Goal: Task Accomplishment & Management: Use online tool/utility

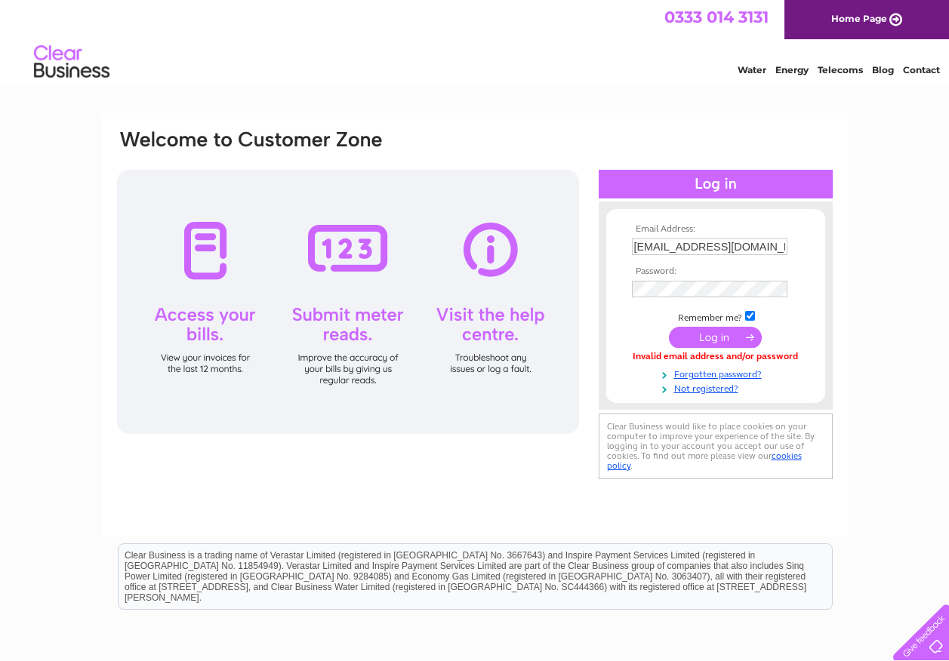
click at [303, 632] on html "Clear Business is a trading name of Verastar Limited (registered in [GEOGRAPHIC…" at bounding box center [474, 584] width 949 height 97
click at [699, 372] on link "Forgotten password?" at bounding box center [717, 373] width 171 height 14
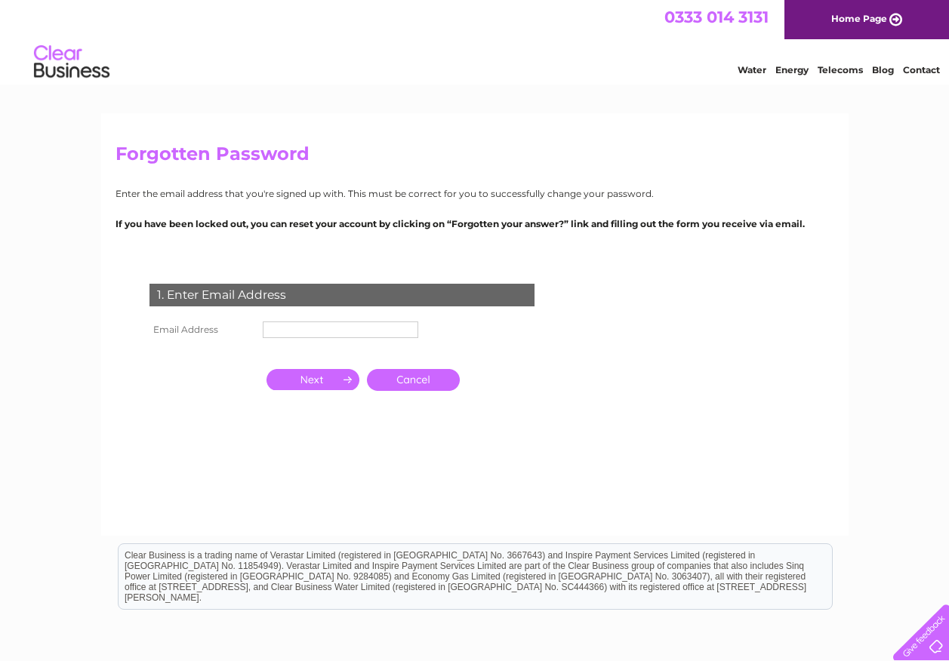
click at [324, 340] on td at bounding box center [340, 330] width 163 height 24
click at [321, 331] on input "text" at bounding box center [340, 329] width 155 height 17
click at [321, 331] on input "text" at bounding box center [341, 330] width 157 height 18
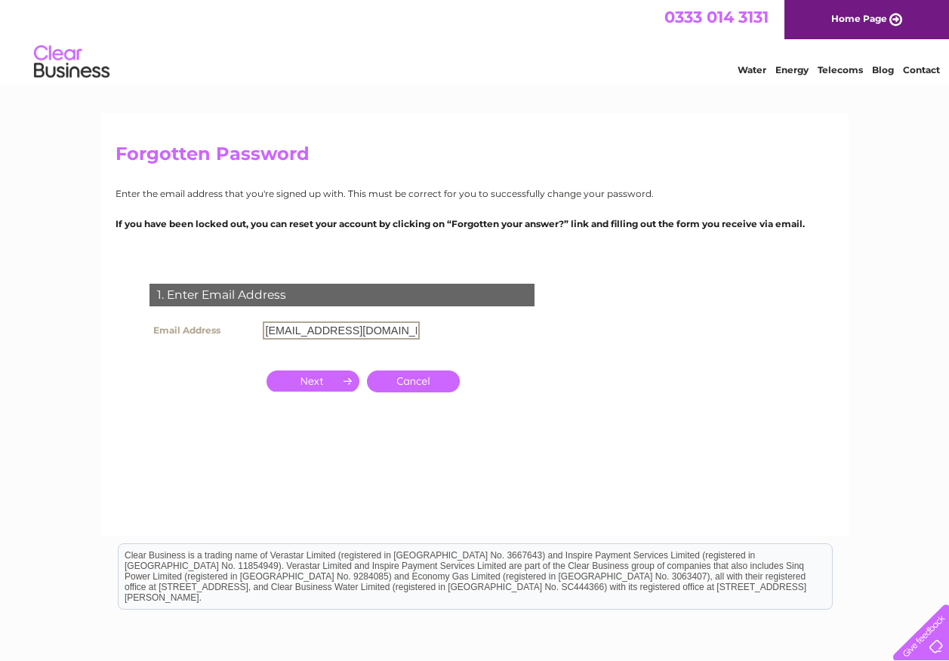
type input "[EMAIL_ADDRESS][DOMAIN_NAME]"
click at [303, 380] on input "button" at bounding box center [312, 381] width 93 height 21
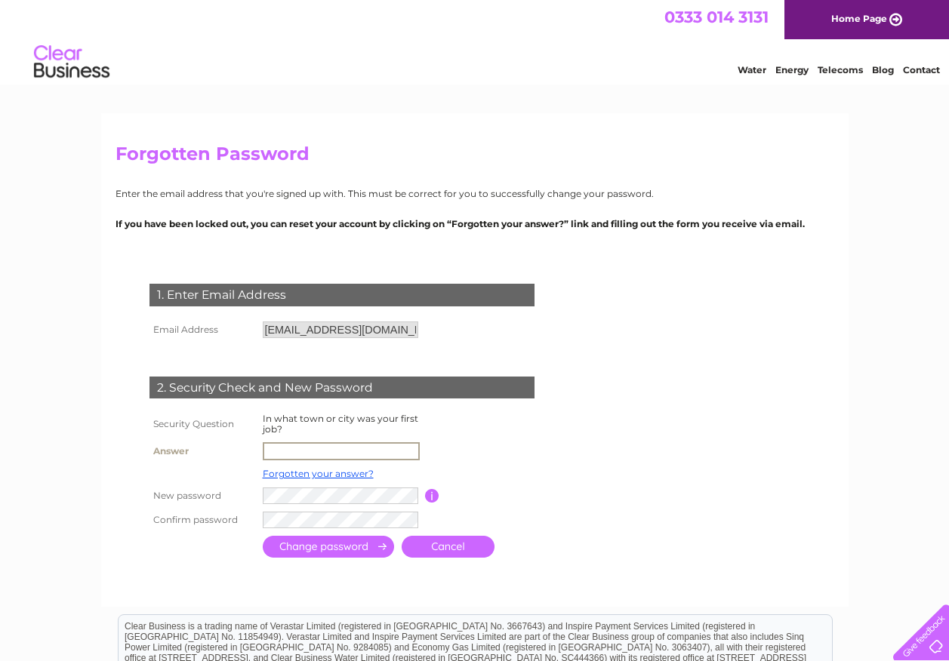
click at [289, 443] on input "text" at bounding box center [341, 451] width 157 height 18
click at [501, 469] on td at bounding box center [499, 474] width 121 height 20
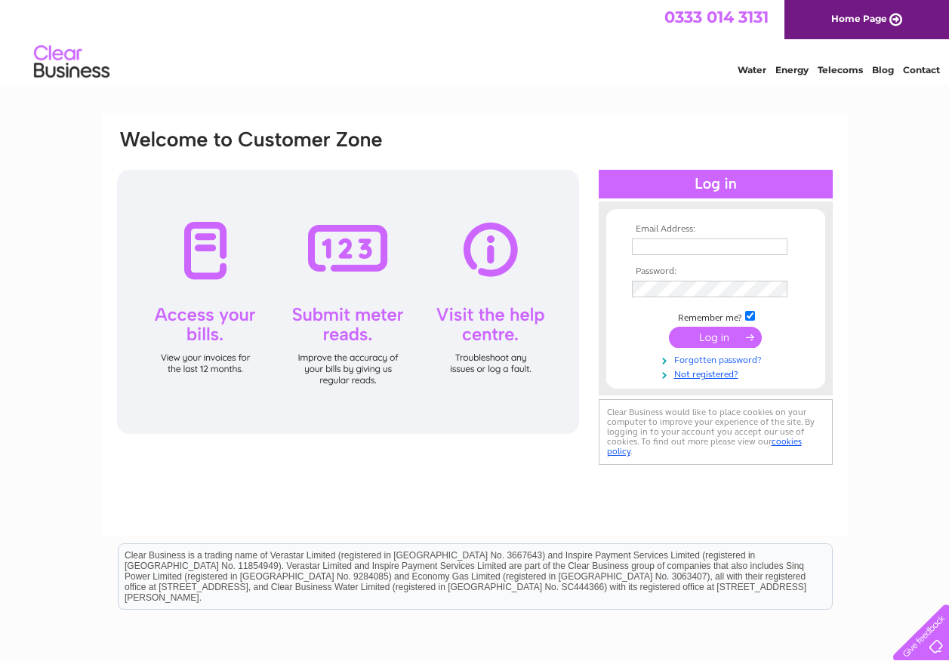
type input "[EMAIL_ADDRESS][DOMAIN_NAME]"
click at [703, 359] on link "Forgotten password?" at bounding box center [717, 359] width 171 height 14
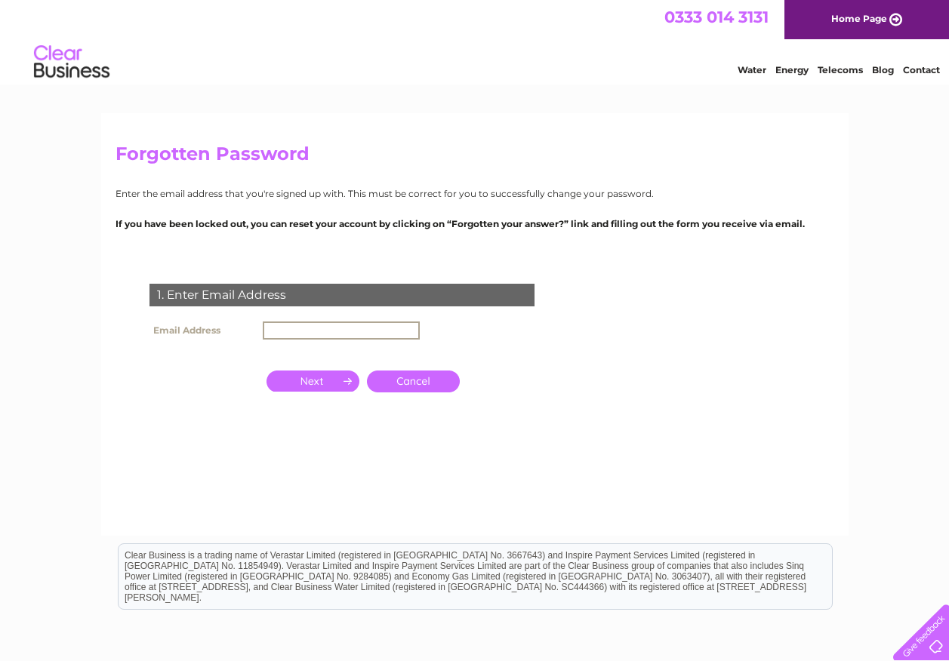
click at [304, 332] on input "text" at bounding box center [341, 330] width 157 height 18
type input "lettings@midlandhousing.com"
click at [323, 373] on input "button" at bounding box center [312, 381] width 93 height 21
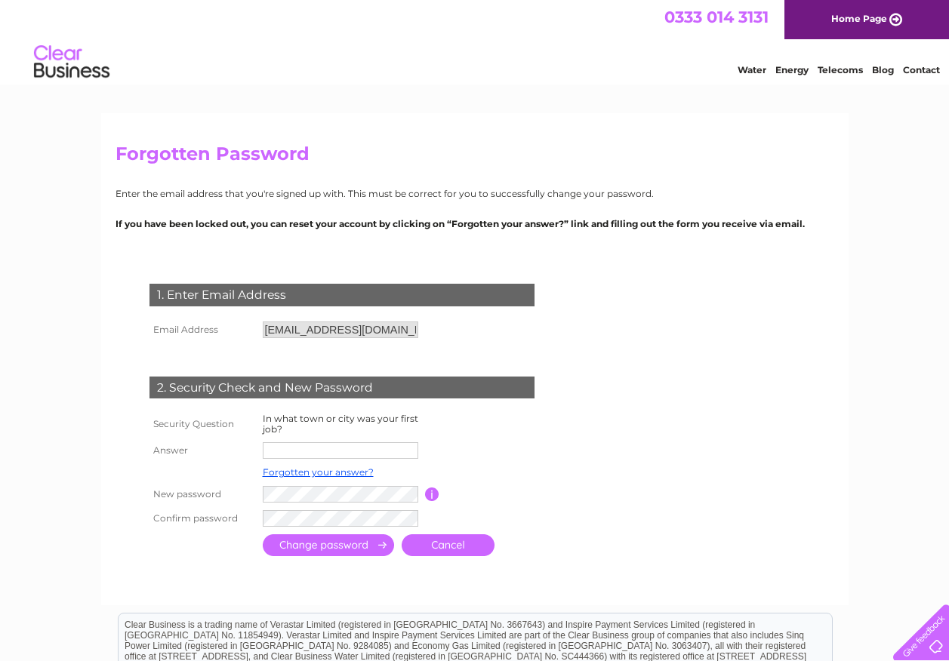
click at [300, 452] on input "text" at bounding box center [340, 450] width 155 height 17
click at [300, 452] on input "text" at bounding box center [341, 451] width 157 height 18
type input "Birmingham"
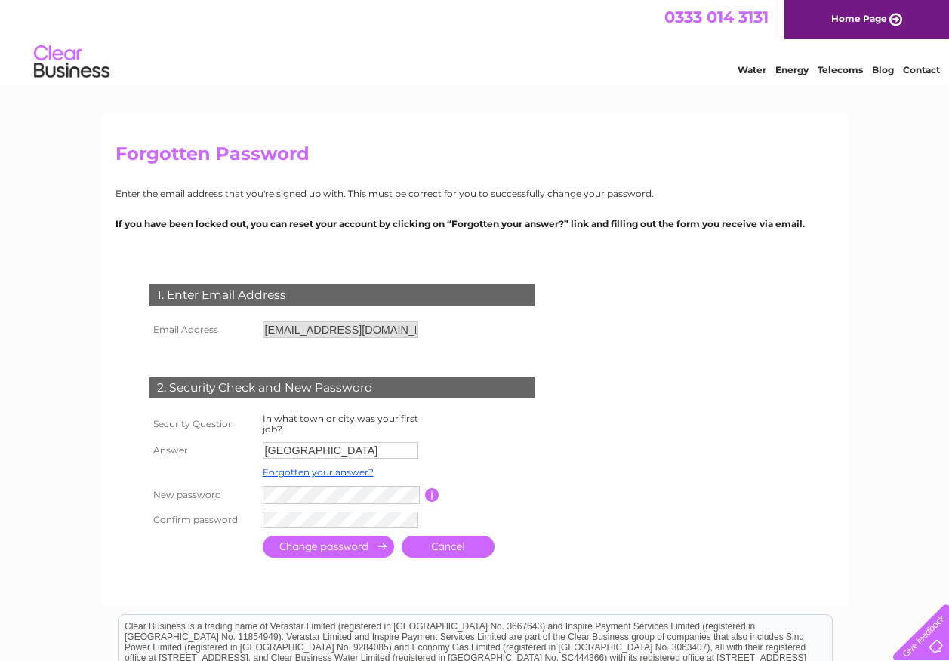
click at [538, 549] on div "1. Enter Email Address Email Address lettings@midlandhousing.com Cancel" at bounding box center [344, 415] width 459 height 293
click at [286, 542] on input "submit" at bounding box center [328, 547] width 131 height 22
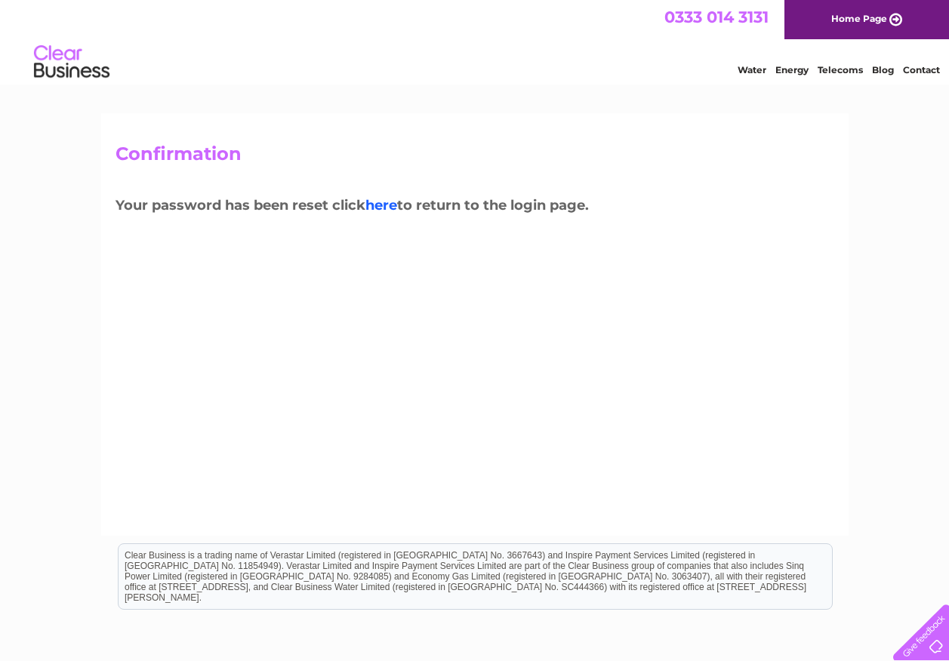
click at [389, 203] on link "here" at bounding box center [381, 205] width 32 height 17
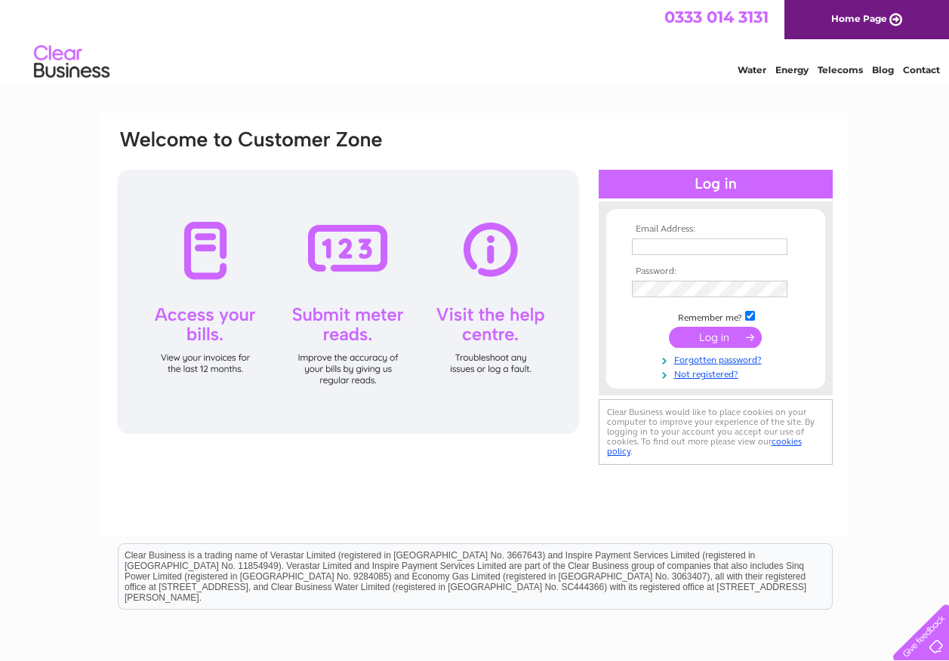
type input "[EMAIL_ADDRESS][DOMAIN_NAME]"
click at [572, 286] on div "Email Address: lettings@midlandhousing.com Password:" at bounding box center [474, 299] width 718 height 342
click at [503, 388] on div at bounding box center [348, 302] width 462 height 264
click at [698, 338] on input "submit" at bounding box center [715, 337] width 93 height 21
click at [687, 337] on input "submit" at bounding box center [715, 337] width 93 height 21
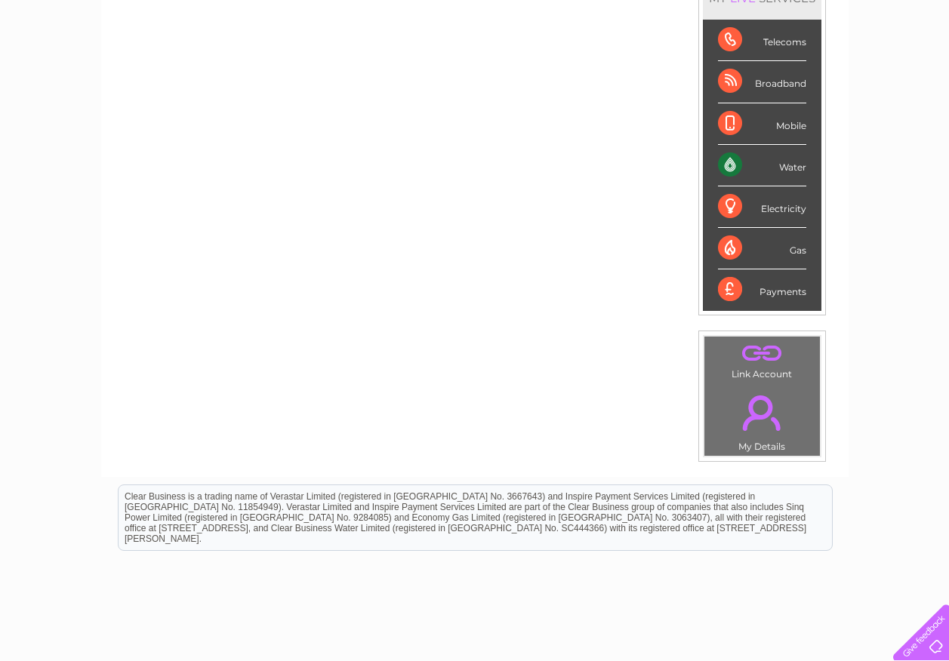
scroll to position [151, 0]
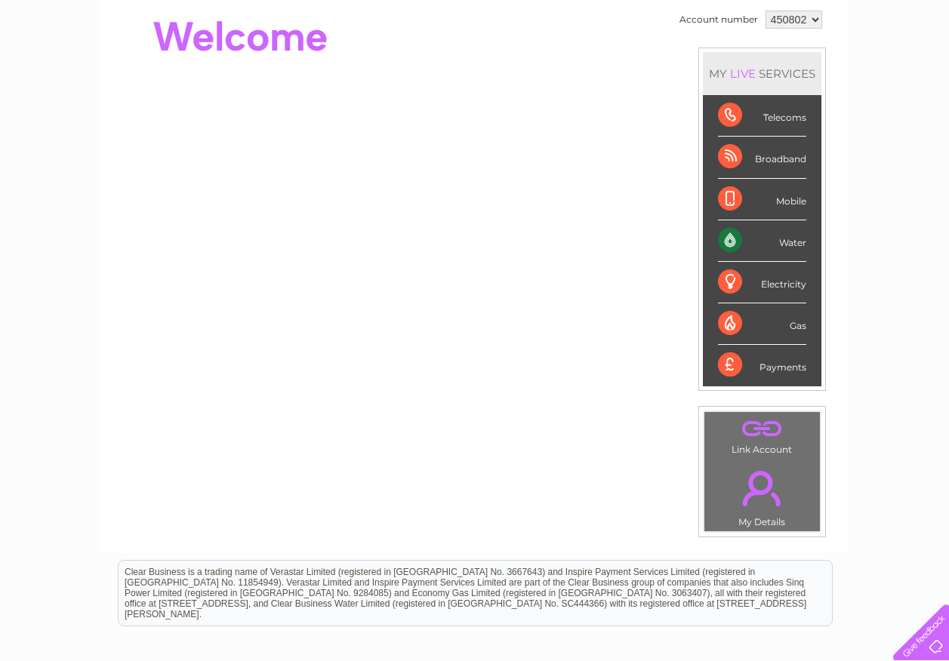
click at [724, 238] on div "Water" at bounding box center [762, 241] width 88 height 42
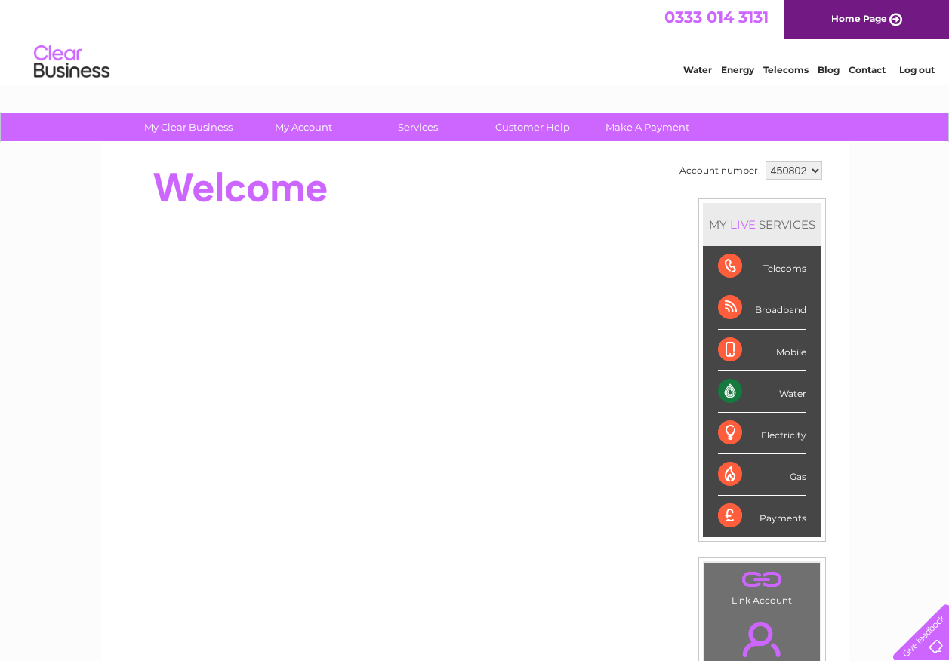
click at [781, 171] on select "450802" at bounding box center [793, 170] width 57 height 18
click at [765, 161] on select "450802" at bounding box center [793, 170] width 57 height 18
click at [788, 392] on div "Water" at bounding box center [762, 392] width 88 height 42
click at [786, 392] on div "Water" at bounding box center [762, 392] width 88 height 42
drag, startPoint x: 786, startPoint y: 392, endPoint x: 733, endPoint y: 391, distance: 53.6
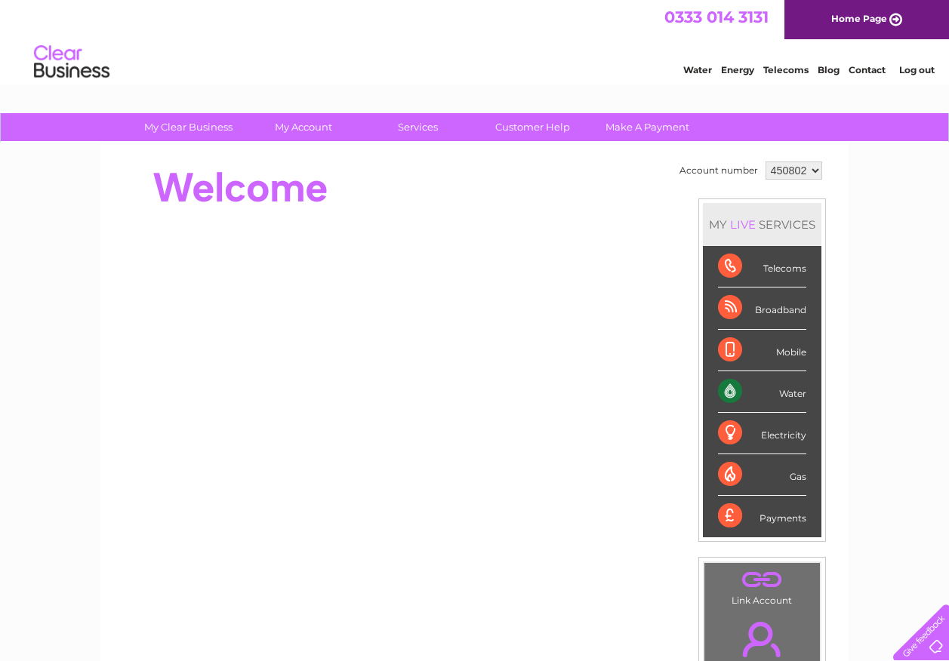
click at [733, 391] on div "Water" at bounding box center [762, 392] width 88 height 42
drag, startPoint x: 733, startPoint y: 391, endPoint x: 852, endPoint y: 374, distance: 120.4
click at [852, 374] on div "My Clear Business Login Details My Details My Preferences Link Account My Accou…" at bounding box center [474, 537] width 949 height 848
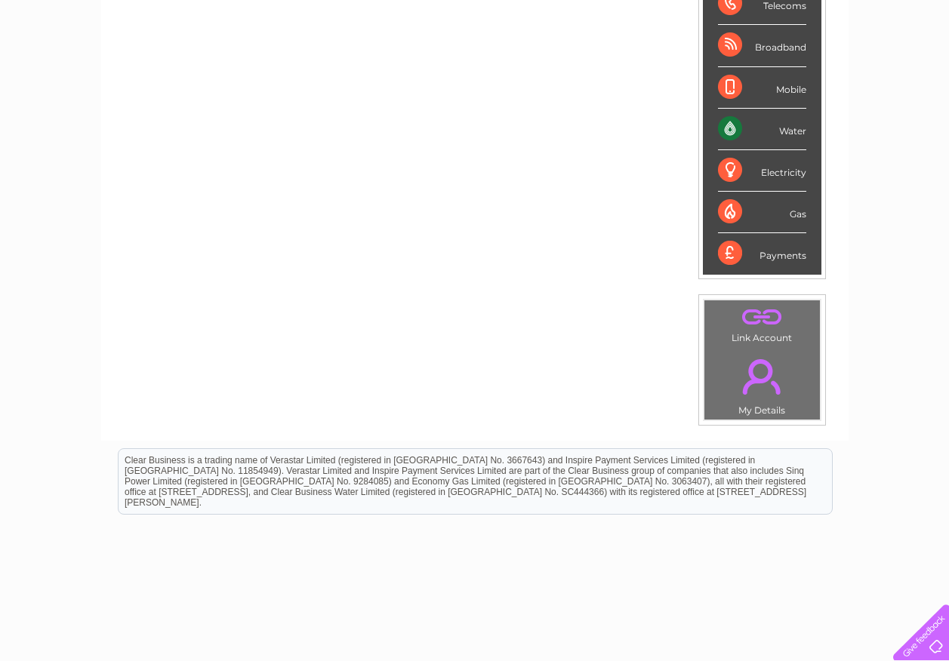
scroll to position [236, 0]
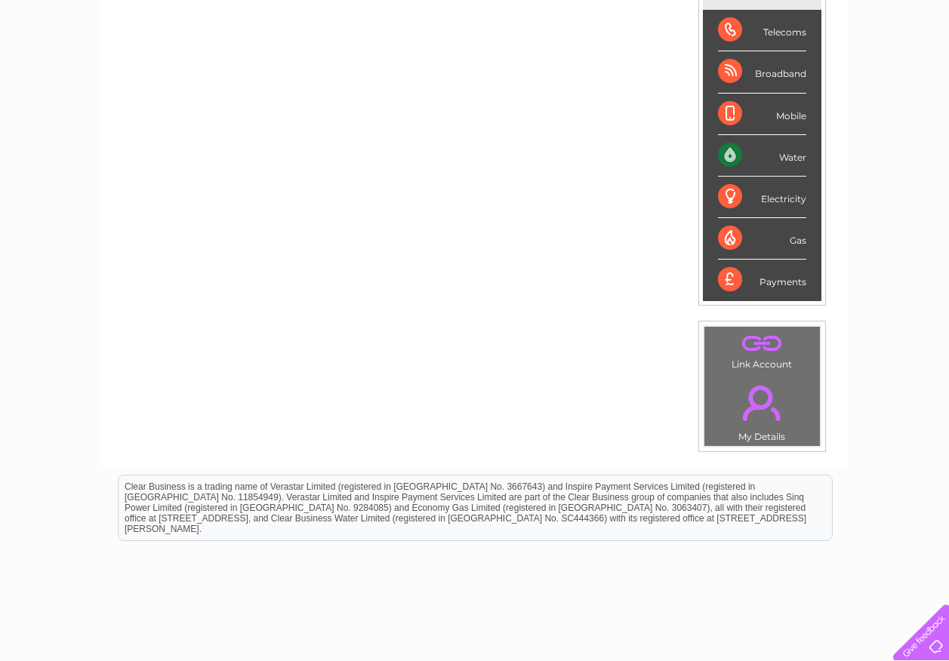
click at [754, 394] on link "." at bounding box center [762, 403] width 108 height 53
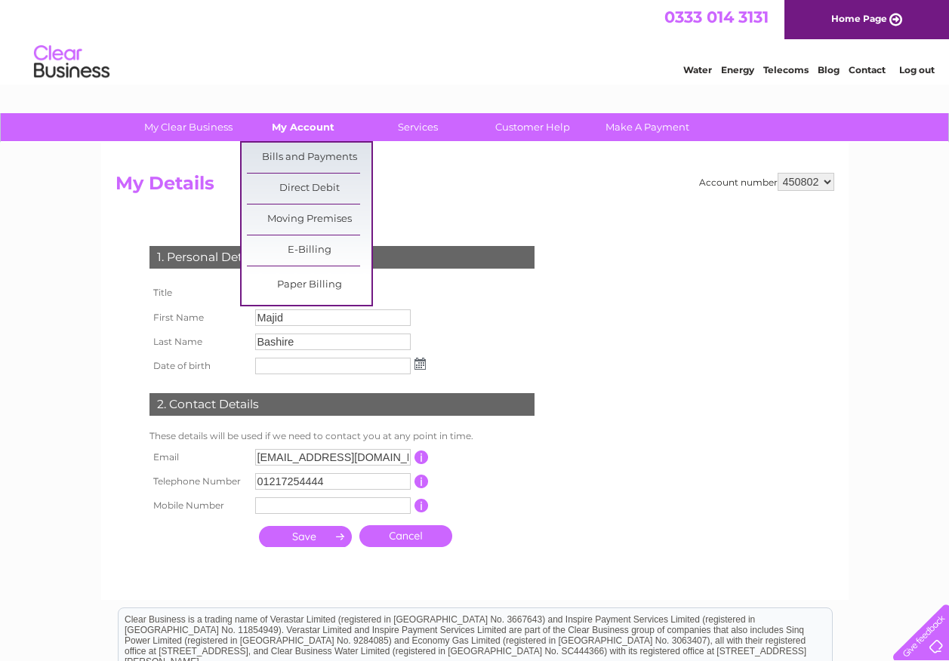
click at [314, 134] on link "My Account" at bounding box center [303, 127] width 125 height 28
click at [311, 149] on link "Bills and Payments" at bounding box center [309, 158] width 125 height 30
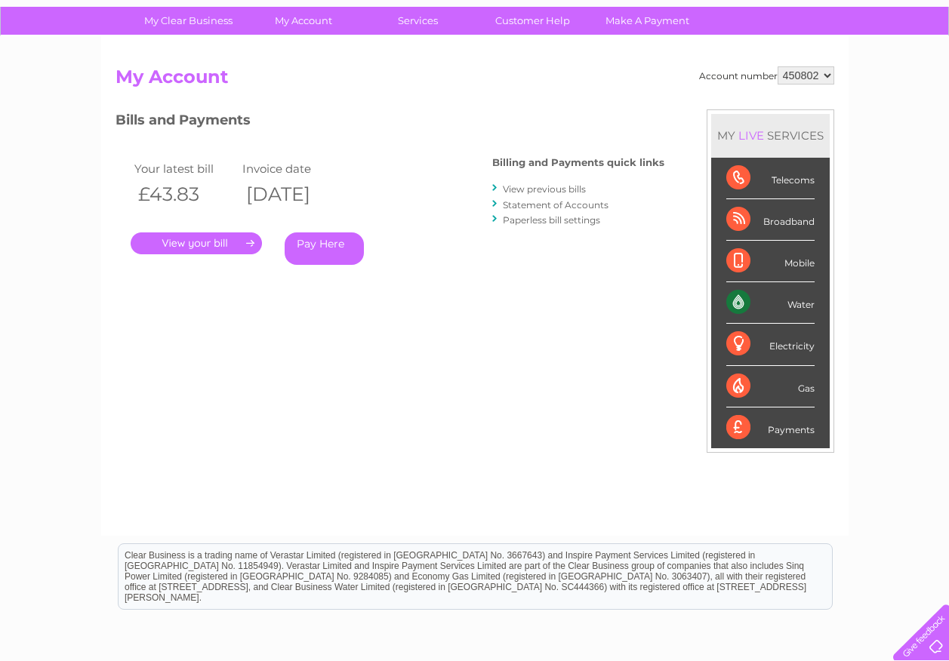
scroll to position [151, 0]
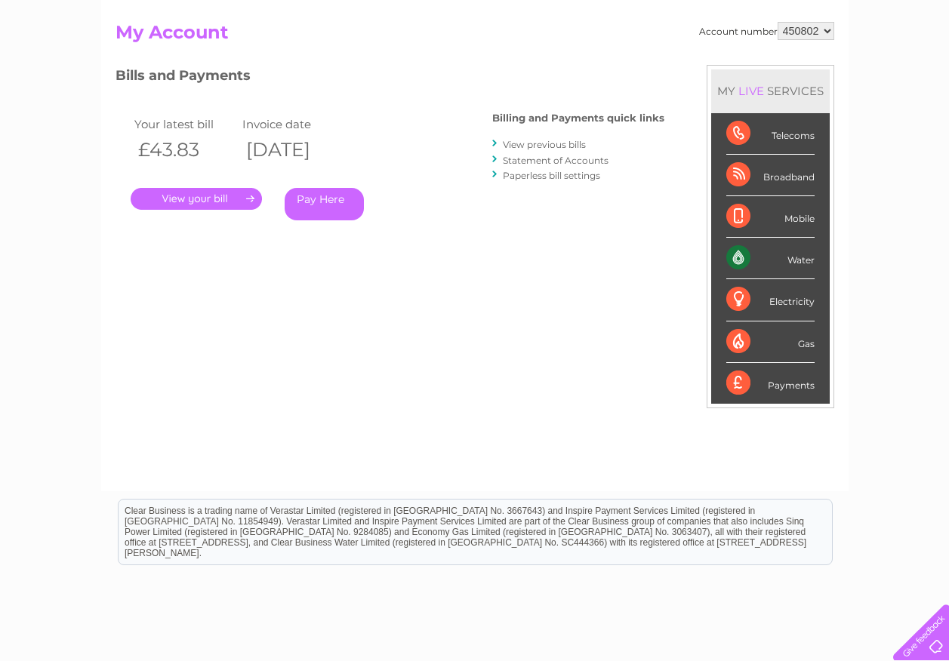
click at [211, 198] on link "." at bounding box center [196, 199] width 131 height 22
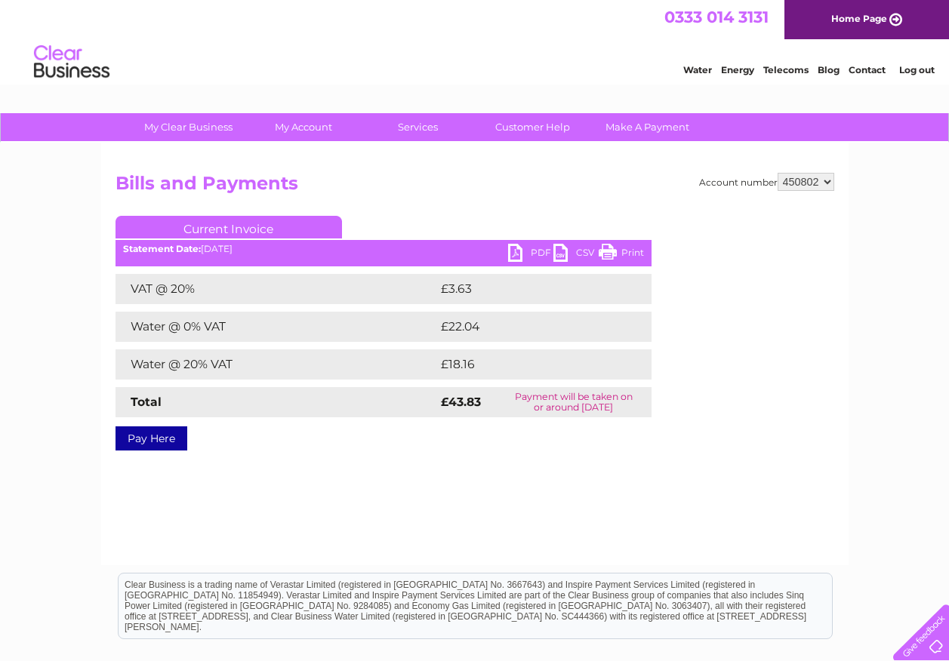
click at [234, 226] on link "Current Invoice" at bounding box center [228, 227] width 226 height 23
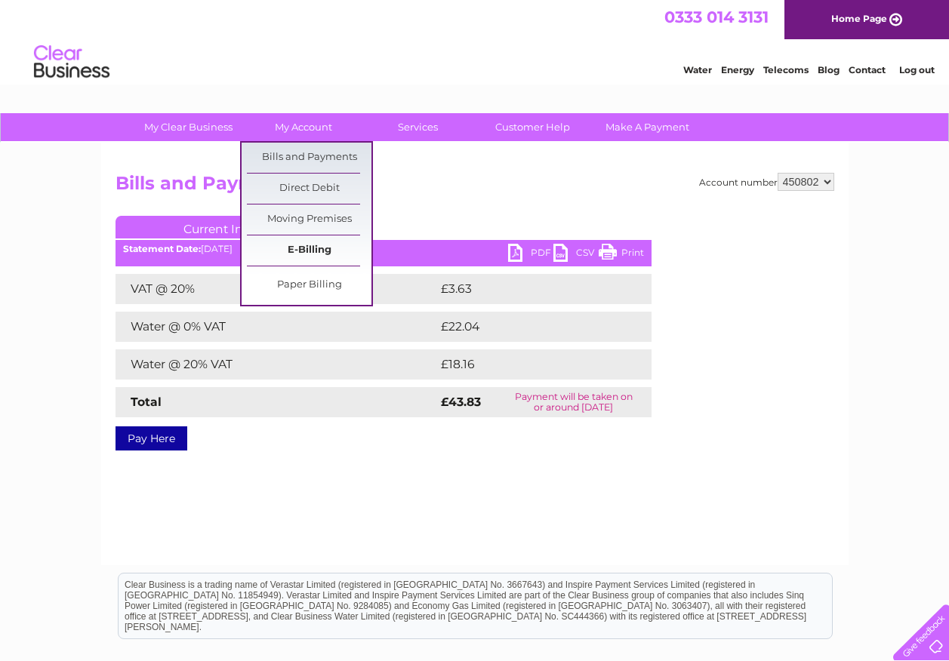
click at [307, 247] on link "E-Billing" at bounding box center [309, 250] width 125 height 30
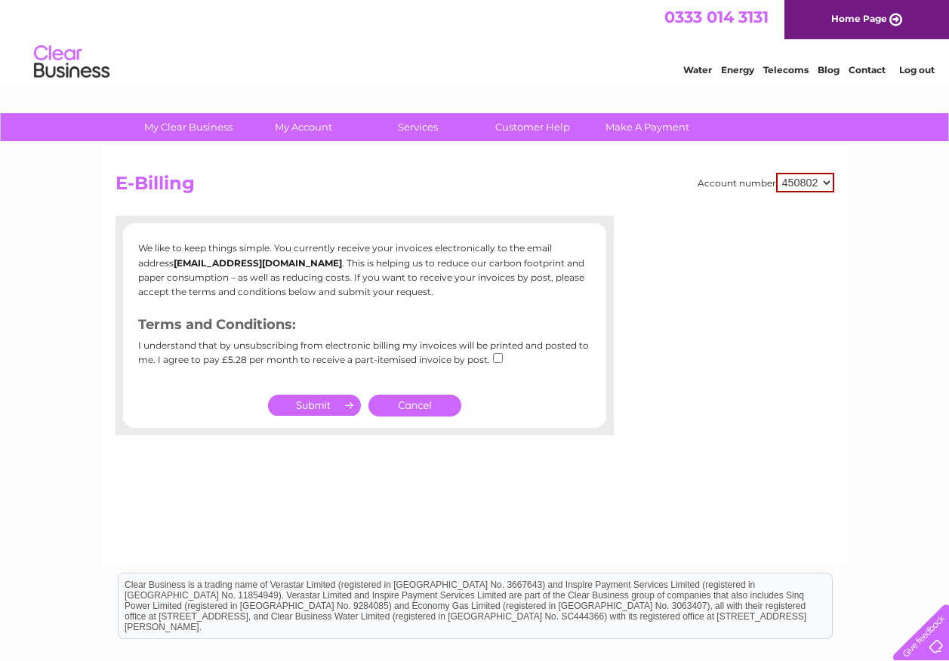
click at [315, 253] on p "We like to keep things simple. You currently receive your invoices electronical…" at bounding box center [364, 270] width 453 height 58
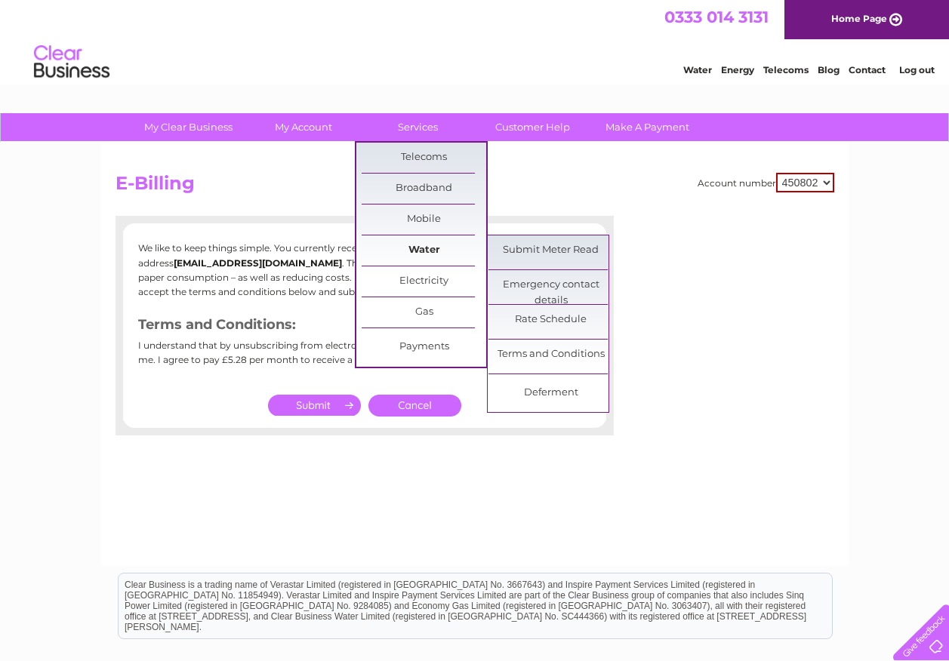
click at [423, 250] on link "Water" at bounding box center [423, 250] width 125 height 30
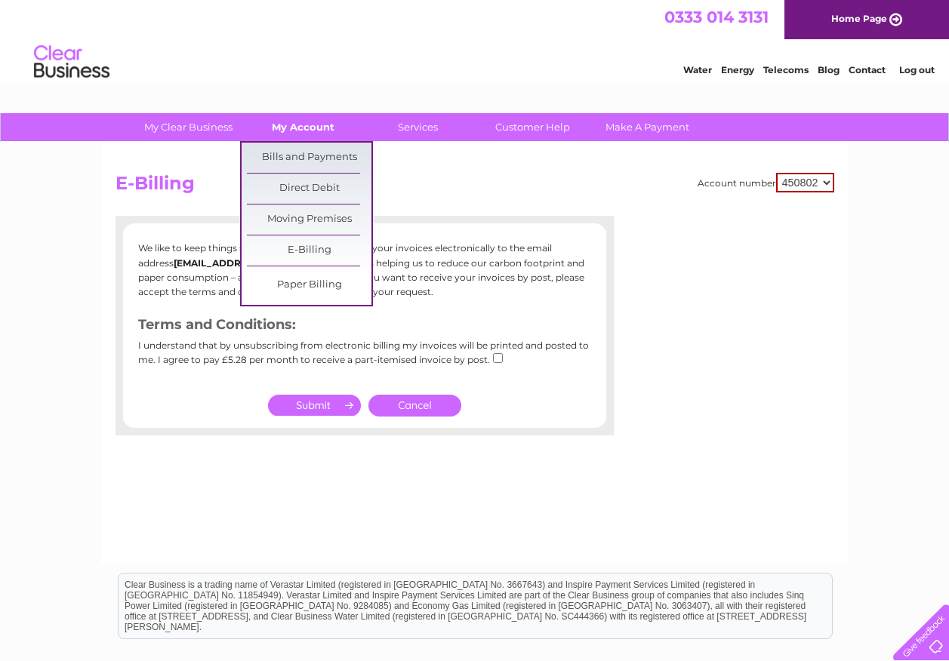
click at [303, 131] on link "My Account" at bounding box center [303, 127] width 125 height 28
click at [315, 155] on link "Bills and Payments" at bounding box center [309, 158] width 125 height 30
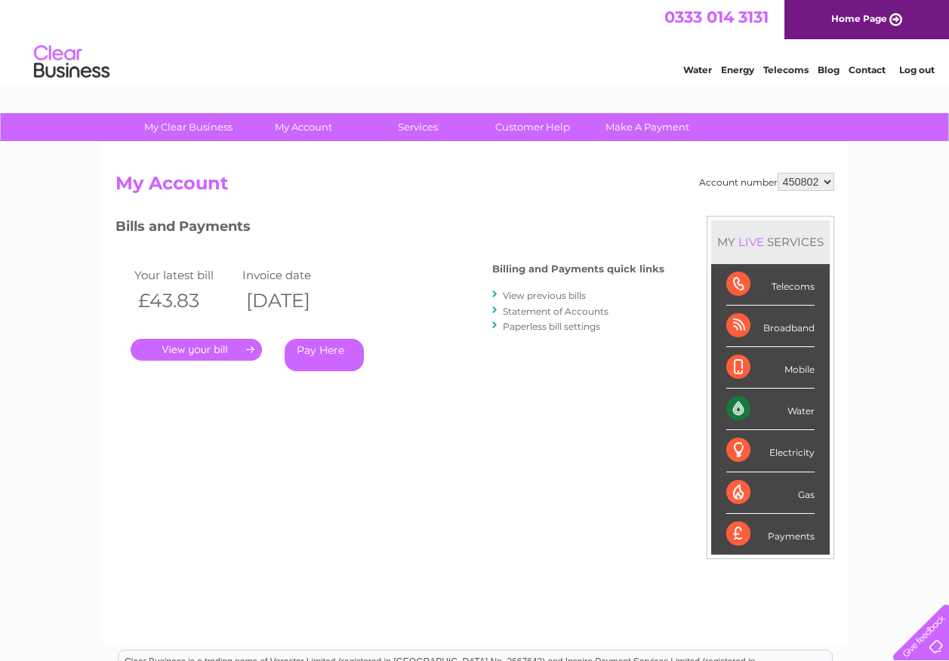
click at [533, 310] on link "Statement of Accounts" at bounding box center [556, 311] width 106 height 11
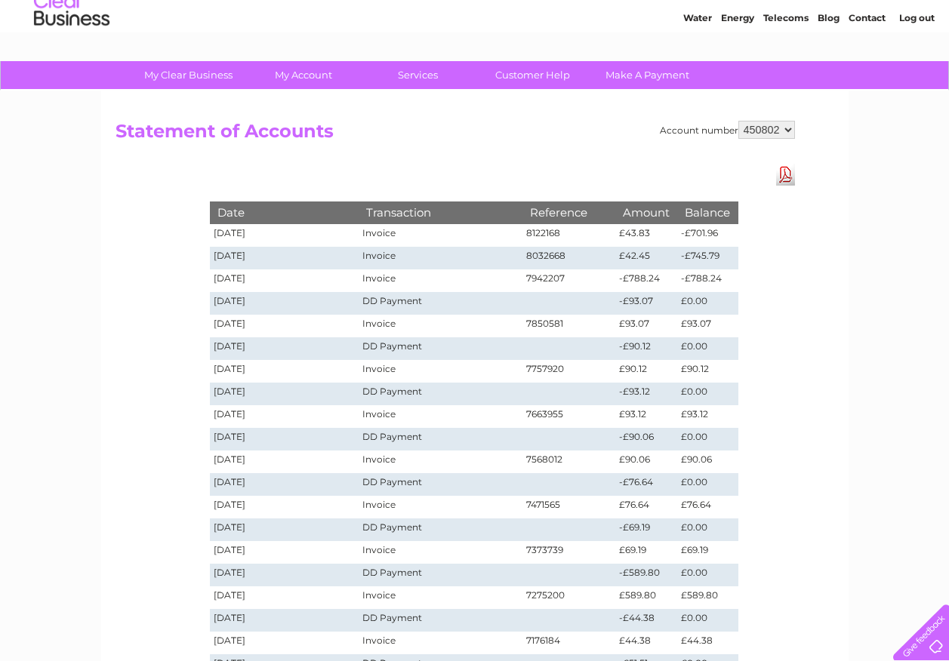
scroll to position [75, 0]
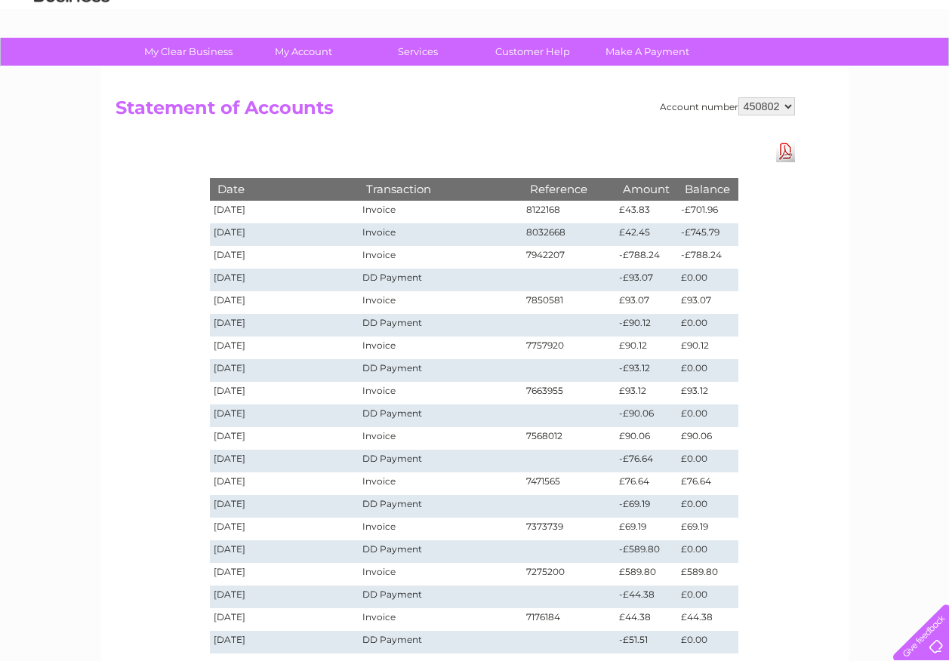
click at [780, 158] on link "Download Pdf" at bounding box center [785, 151] width 19 height 22
click at [172, 223] on div "Account number 450802 Statement of Accounts Download Pdf Date Transaction Refer…" at bounding box center [474, 380] width 747 height 626
drag, startPoint x: 172, startPoint y: 223, endPoint x: 205, endPoint y: 53, distance: 173.0
click at [205, 53] on link "My Clear Business" at bounding box center [188, 52] width 125 height 28
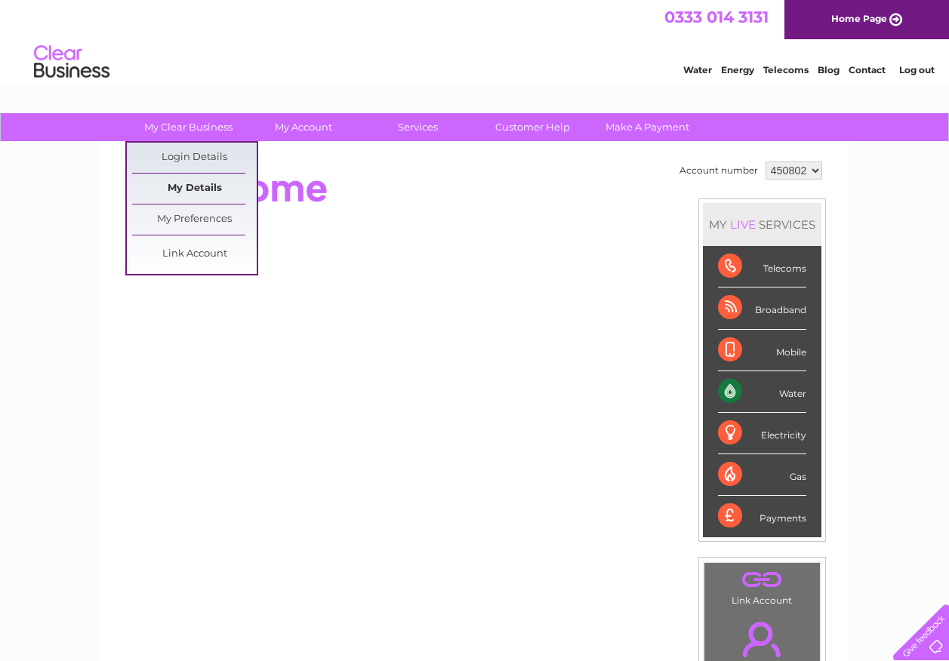
click at [193, 194] on link "My Details" at bounding box center [194, 189] width 125 height 30
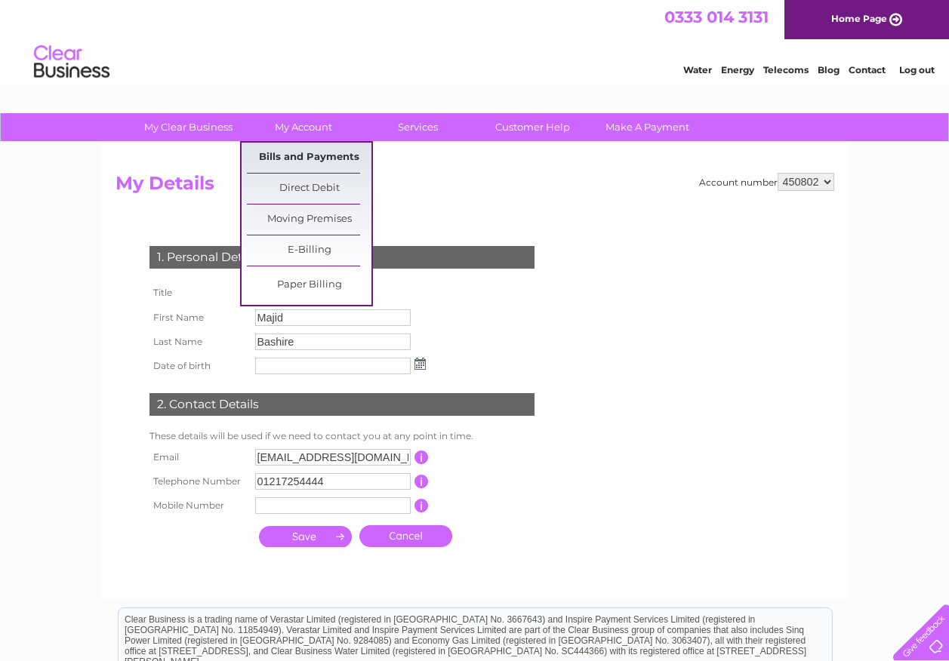
click at [322, 148] on link "Bills and Payments" at bounding box center [309, 158] width 125 height 30
click at [310, 154] on link "Bills and Payments" at bounding box center [309, 158] width 125 height 30
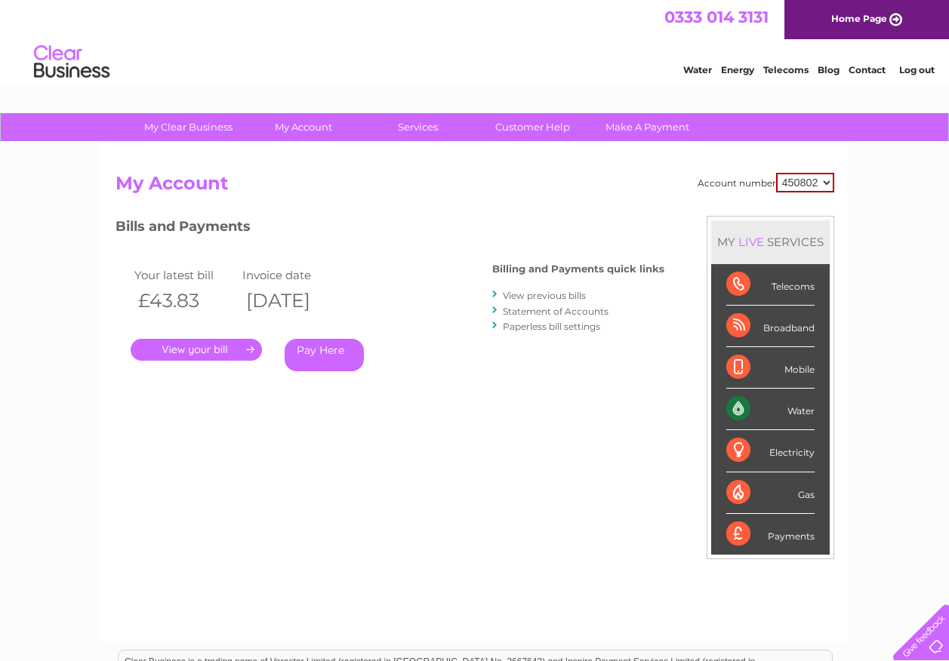
click at [229, 350] on link "." at bounding box center [196, 350] width 131 height 22
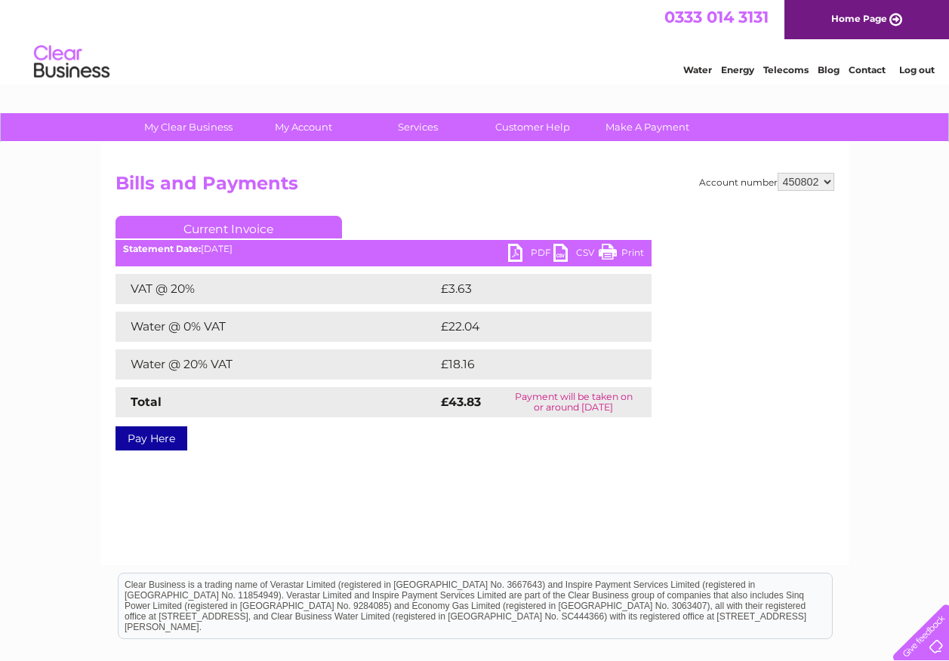
click at [538, 256] on link "PDF" at bounding box center [530, 255] width 45 height 22
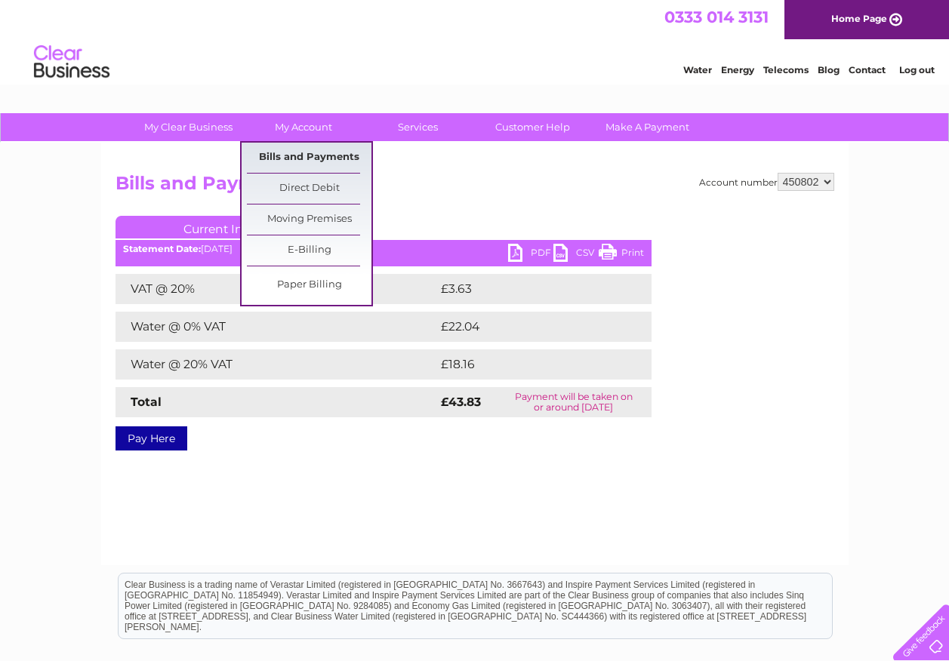
click at [300, 149] on link "Bills and Payments" at bounding box center [309, 158] width 125 height 30
click at [300, 153] on link "Bills and Payments" at bounding box center [309, 158] width 125 height 30
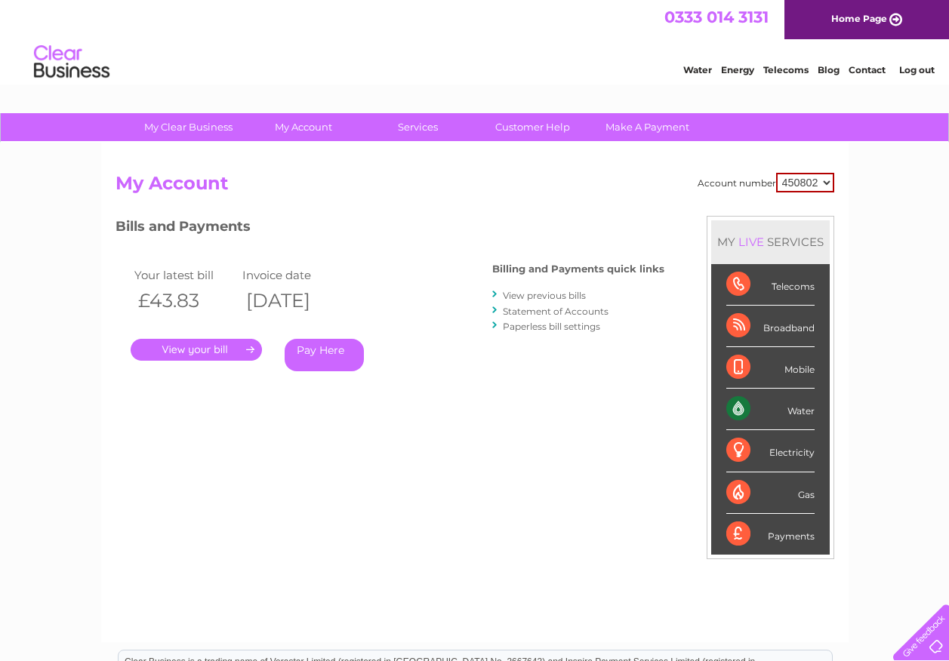
click at [526, 293] on link "View previous bills" at bounding box center [544, 295] width 83 height 11
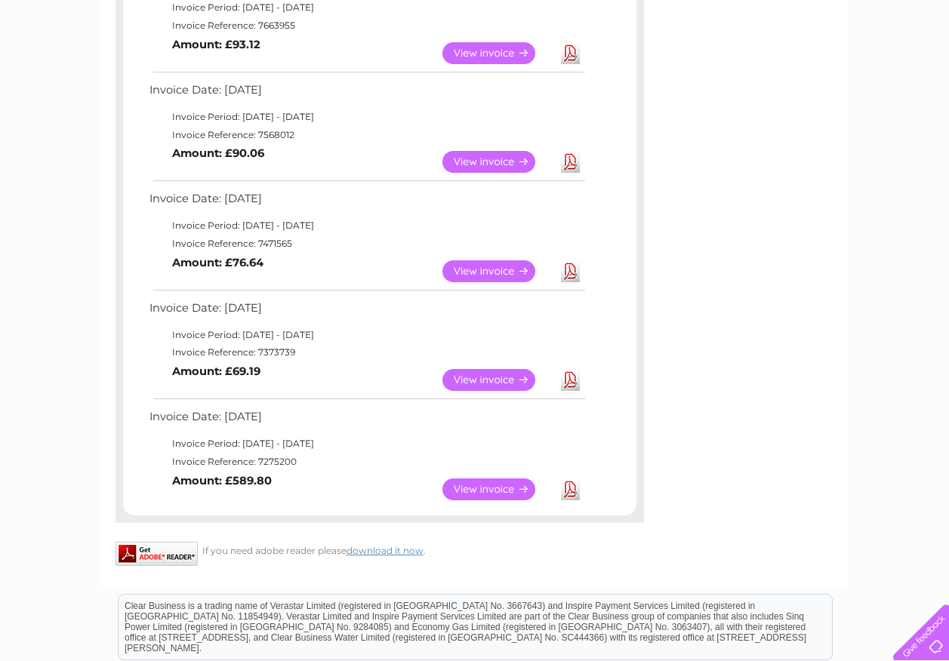
scroll to position [830, 0]
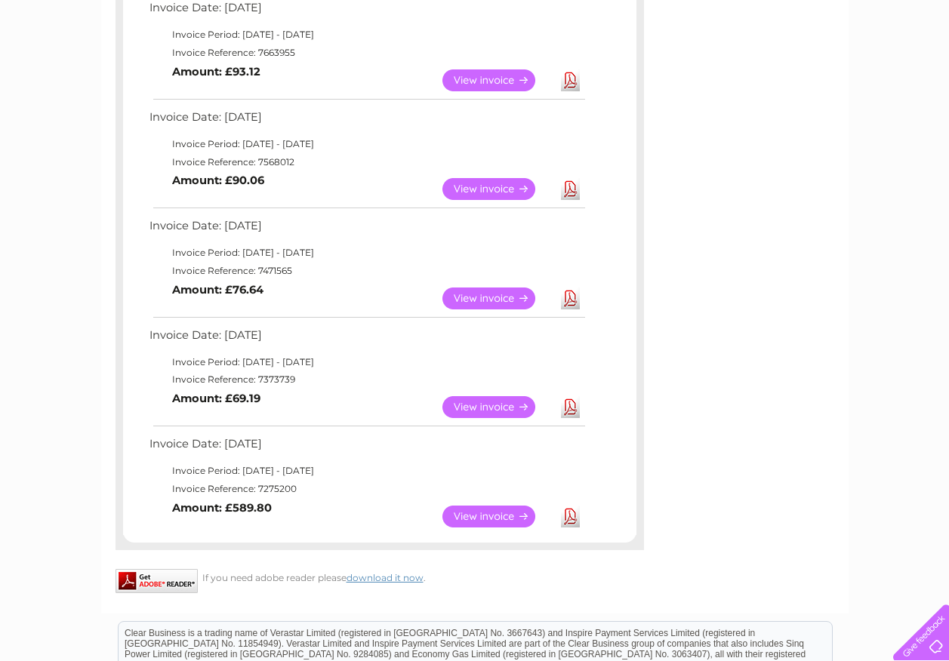
click at [569, 519] on link "Download" at bounding box center [570, 517] width 19 height 22
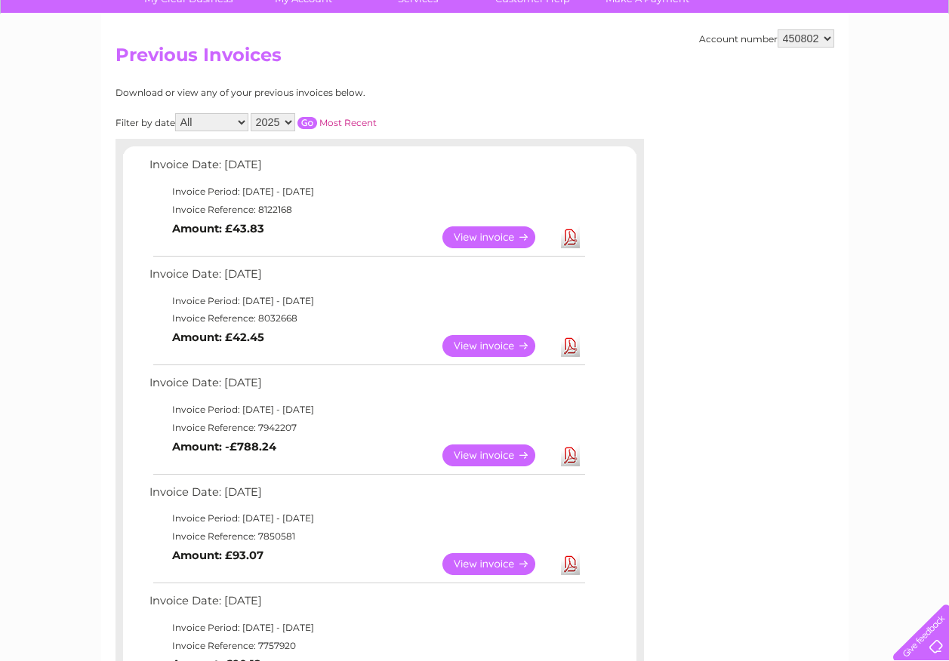
scroll to position [0, 0]
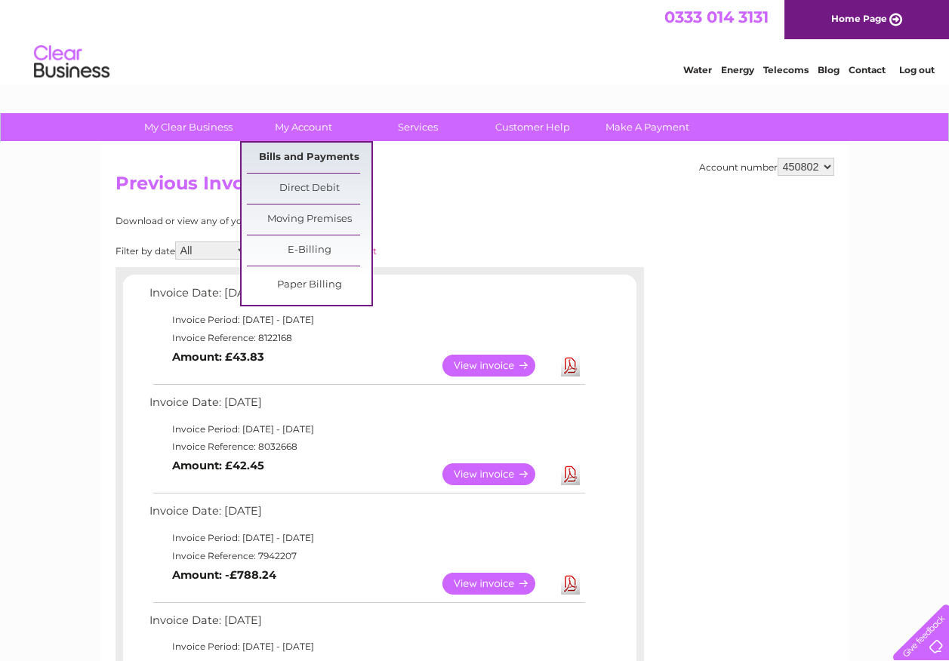
click at [291, 161] on link "Bills and Payments" at bounding box center [309, 158] width 125 height 30
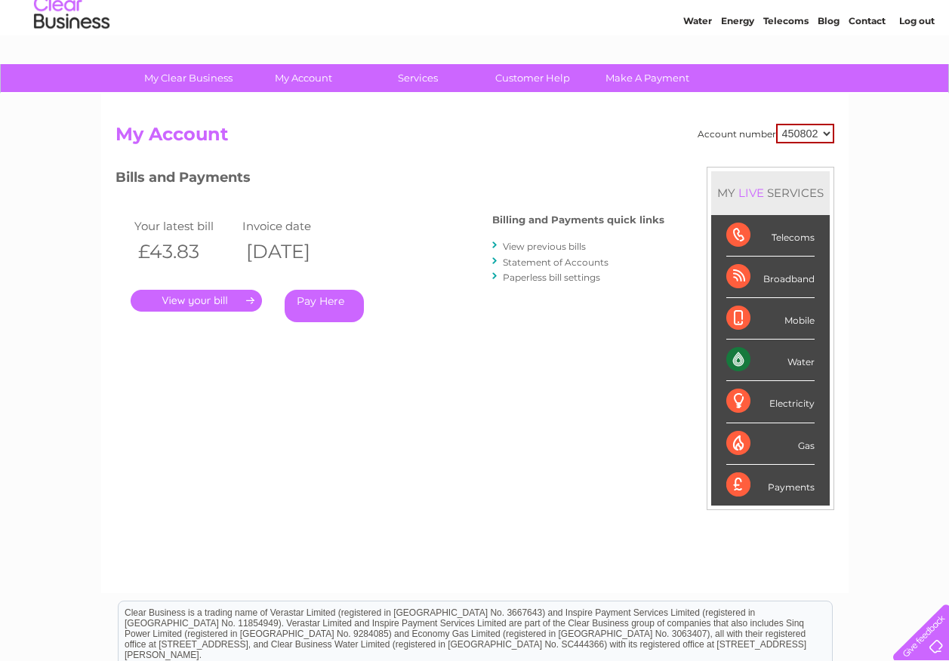
scroll to position [75, 0]
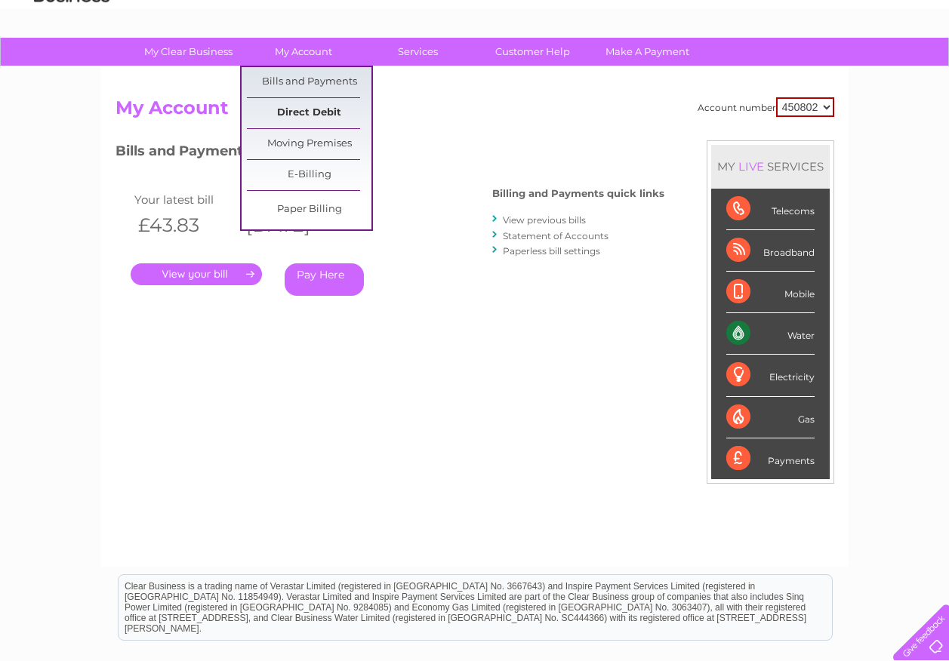
click at [306, 109] on link "Direct Debit" at bounding box center [309, 113] width 125 height 30
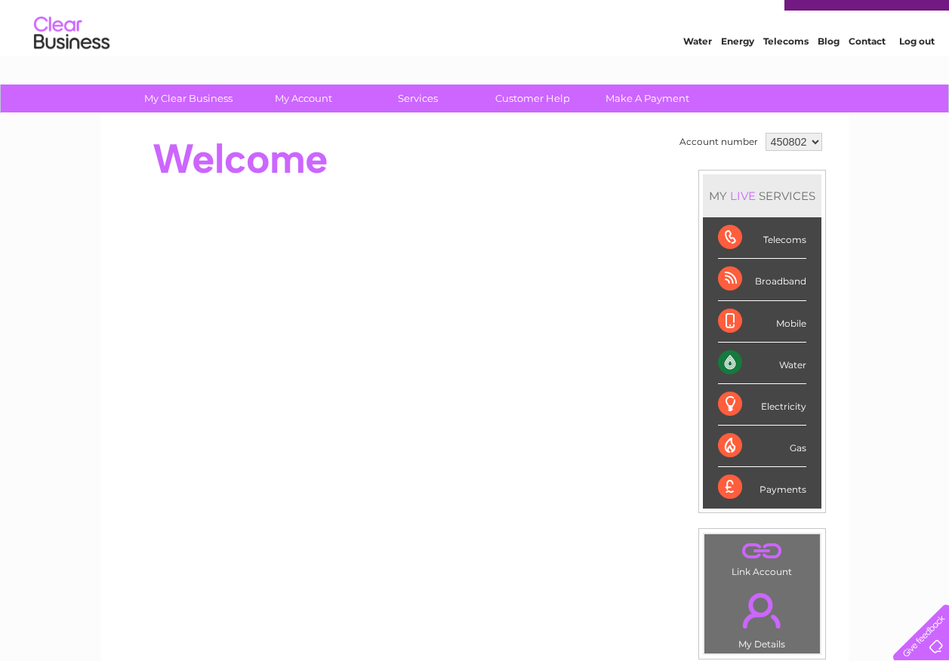
scroll to position [10, 0]
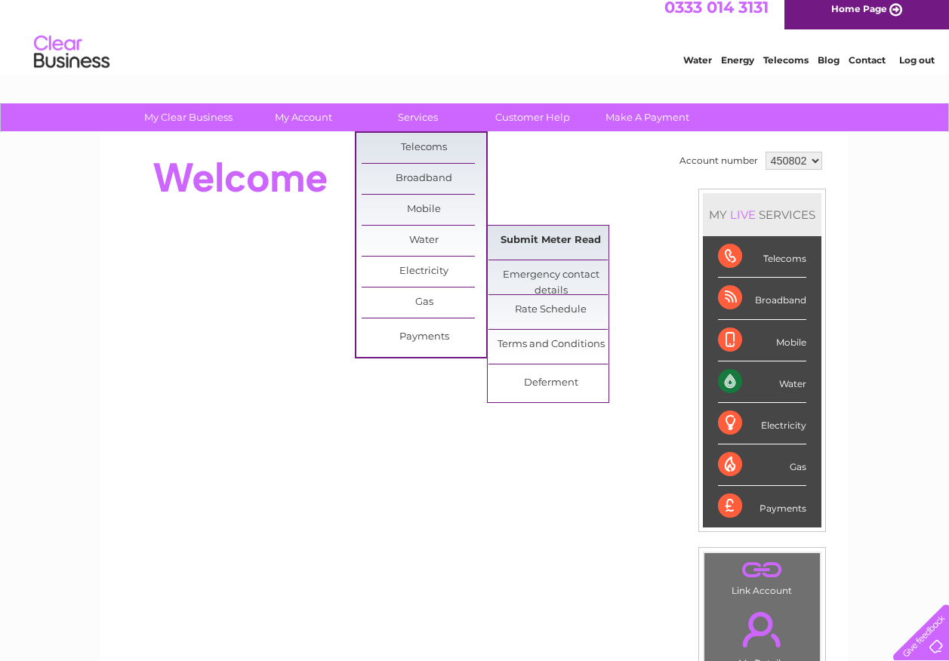
click at [549, 239] on link "Submit Meter Read" at bounding box center [550, 241] width 125 height 30
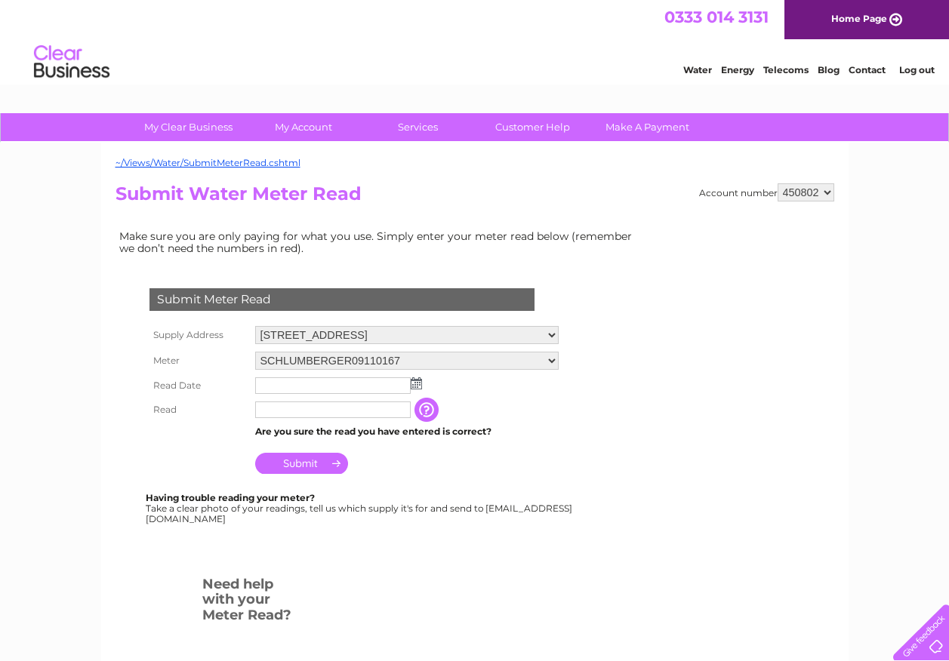
click at [324, 385] on input "text" at bounding box center [332, 385] width 155 height 17
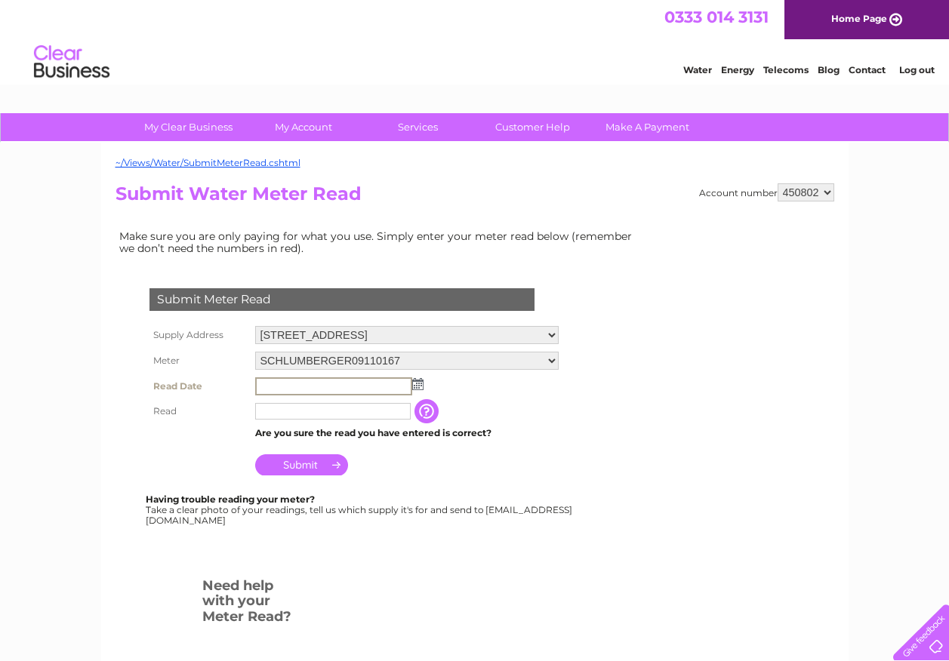
click at [322, 380] on input "text" at bounding box center [333, 386] width 157 height 18
